Goal: Task Accomplishment & Management: Use online tool/utility

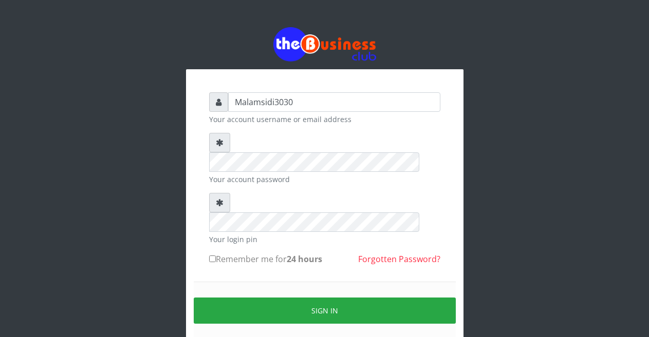
type input "Malamsidi3030"
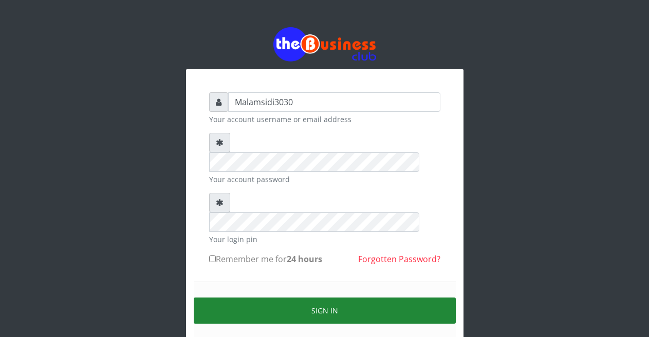
click at [298, 298] on button "Sign in" at bounding box center [325, 311] width 262 height 26
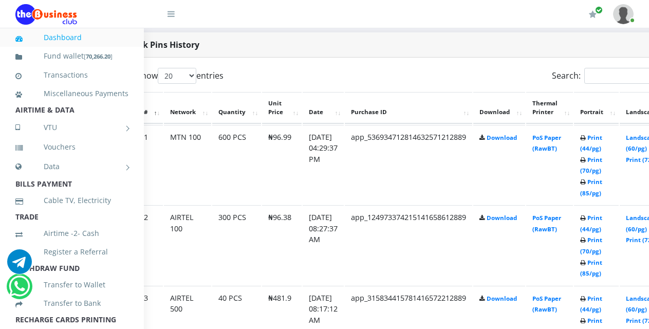
scroll to position [525, 55]
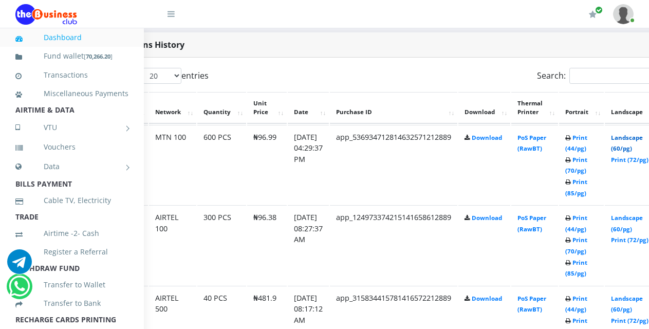
click at [631, 139] on link "Landscape (60/pg)" at bounding box center [627, 143] width 32 height 19
